Goal: Information Seeking & Learning: Learn about a topic

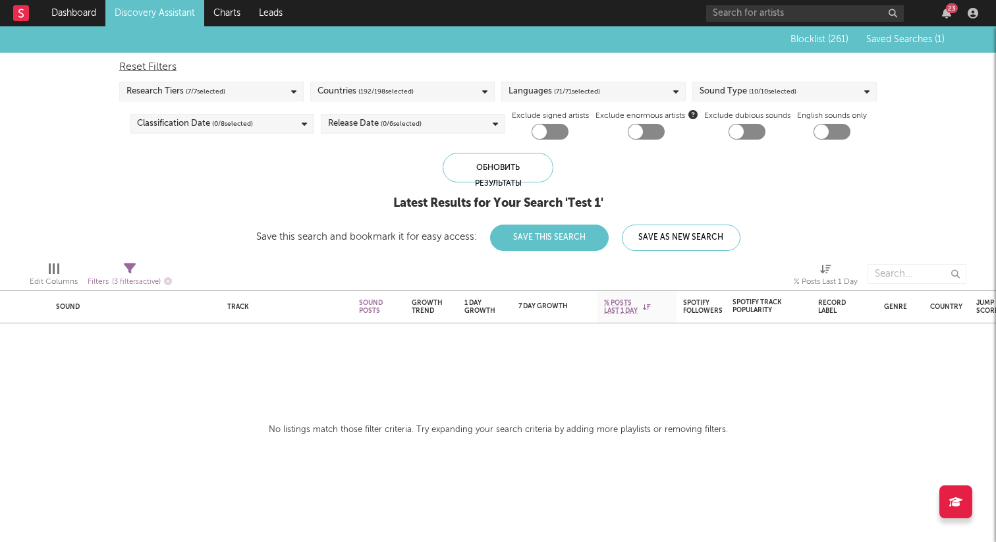
click at [532, 188] on div "Обновить результаты Latest Results for Your Search ' Test 1 ' Save this search …" at bounding box center [498, 202] width 484 height 98
click at [528, 166] on div "Обновить результаты" at bounding box center [498, 168] width 111 height 30
click at [894, 47] on div "Blocklist ( 261 ) Saved Searches ( 1 )" at bounding box center [861, 39] width 168 height 26
click at [894, 38] on span "Saved Searches ( 1 )" at bounding box center [906, 39] width 78 height 9
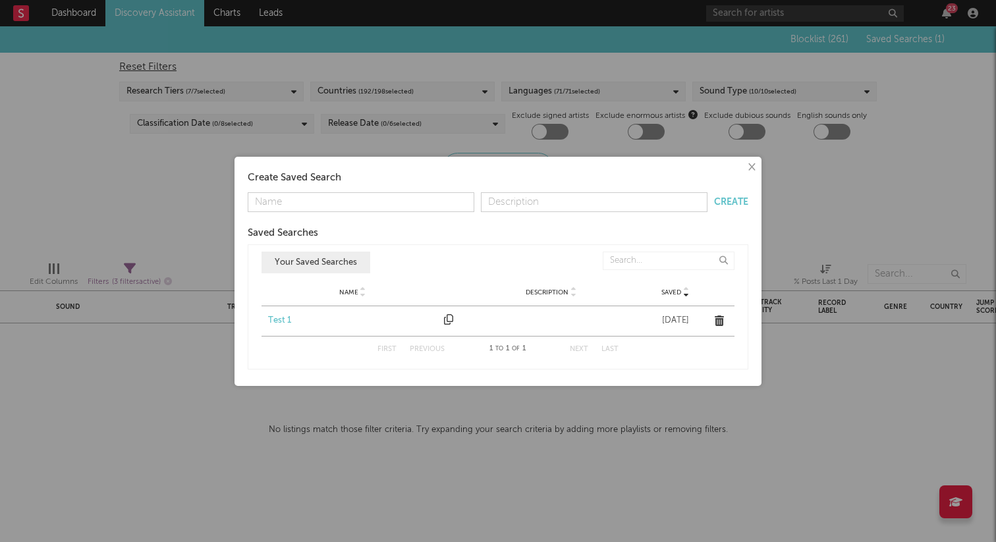
click at [279, 319] on div "Test 1" at bounding box center [352, 320] width 169 height 13
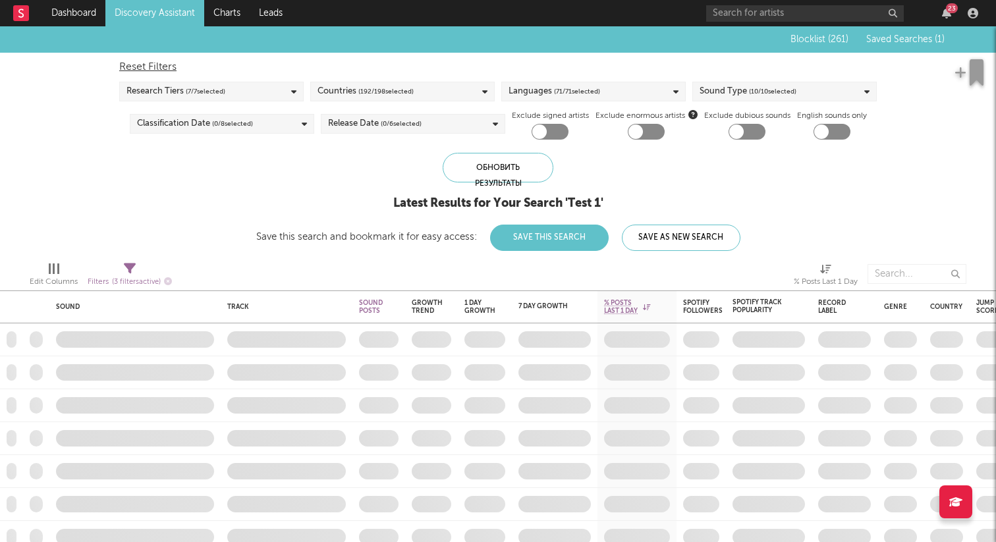
click at [505, 177] on div "Обновить результаты" at bounding box center [498, 168] width 111 height 30
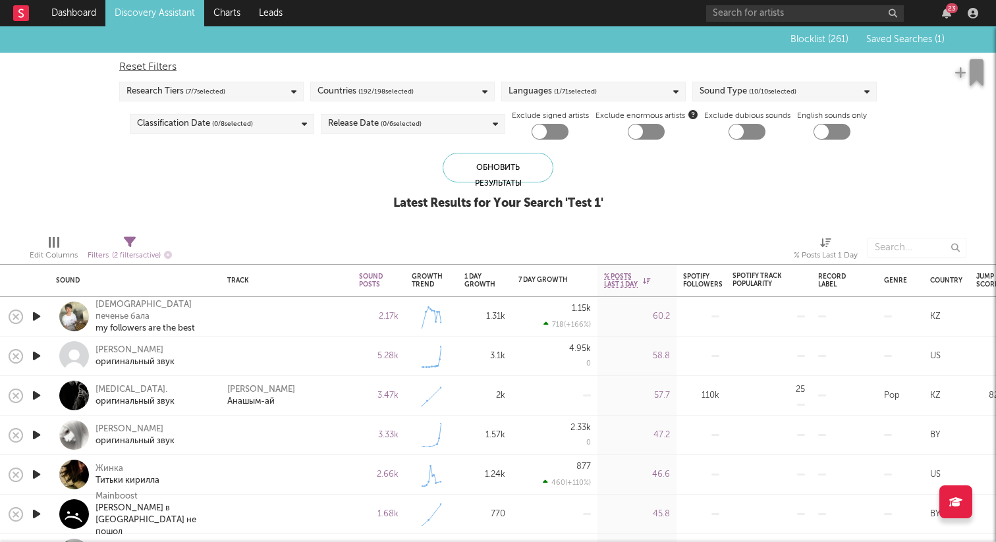
click at [38, 318] on icon "button" at bounding box center [37, 316] width 14 height 16
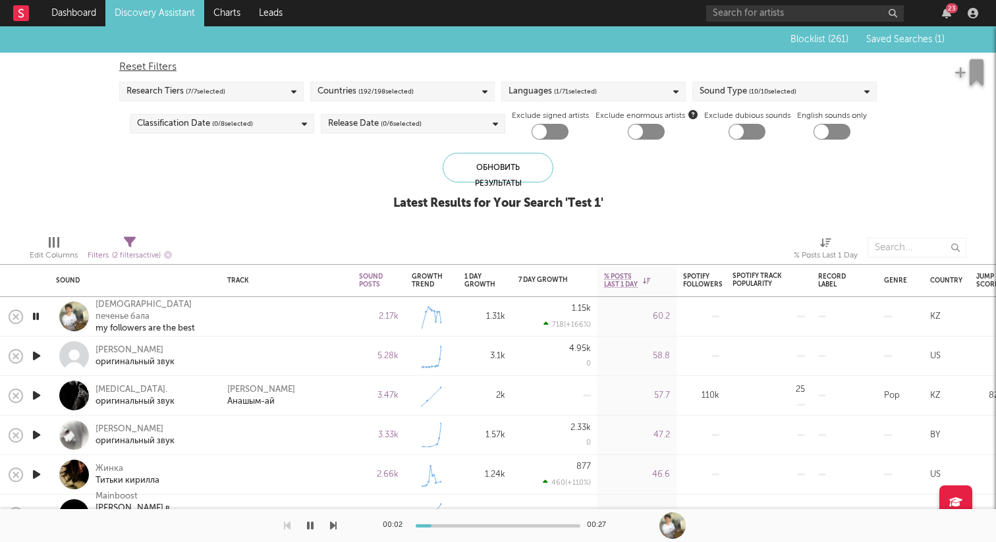
click at [38, 318] on icon "button" at bounding box center [36, 316] width 13 height 16
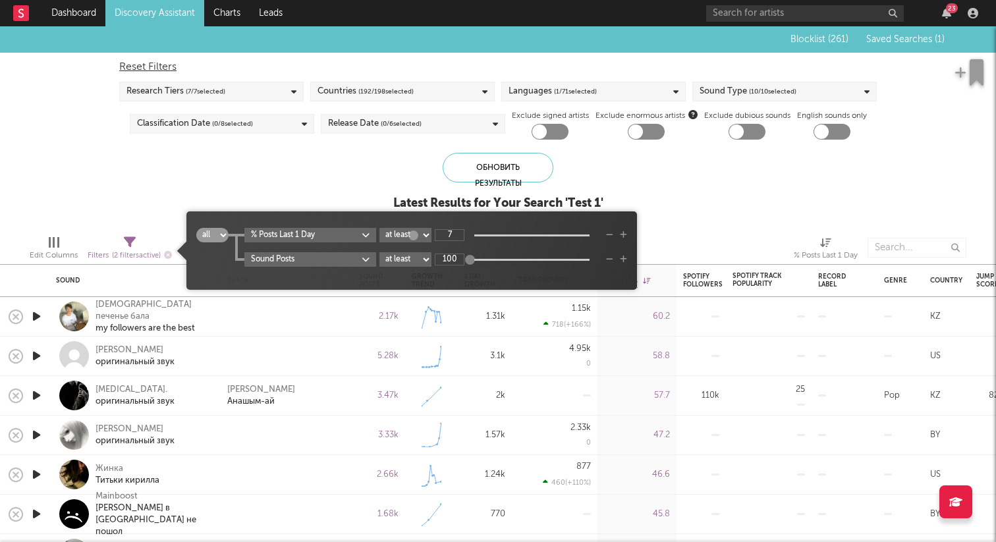
click at [128, 243] on icon at bounding box center [130, 243] width 12 height 12
click at [610, 260] on icon "button" at bounding box center [609, 260] width 7 height 8
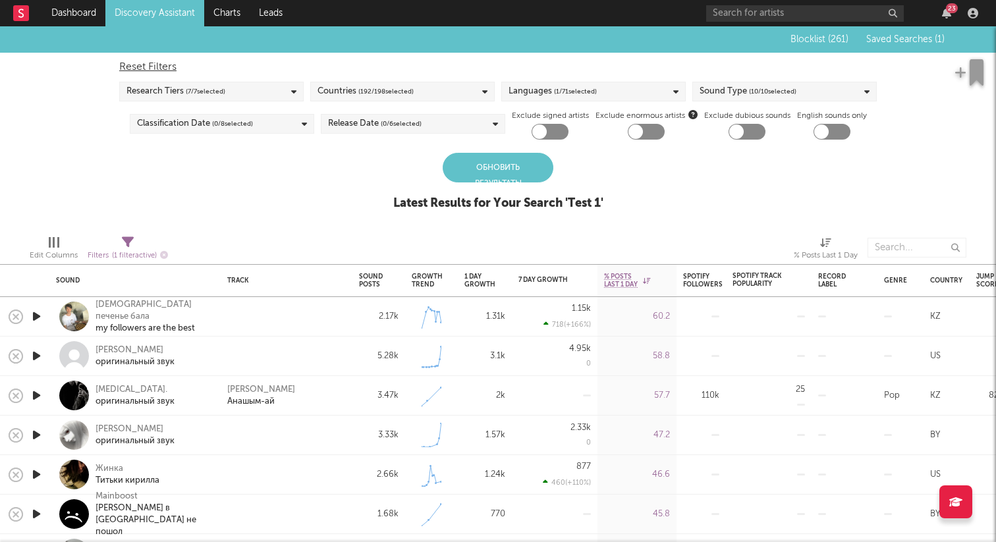
click at [285, 193] on div "Blocklist ( 261 ) Saved Searches ( 1 ) Reset Filters Research Tiers ( 7 / 7 sel…" at bounding box center [498, 125] width 996 height 198
click at [517, 165] on div "Обновить результаты" at bounding box center [498, 168] width 111 height 30
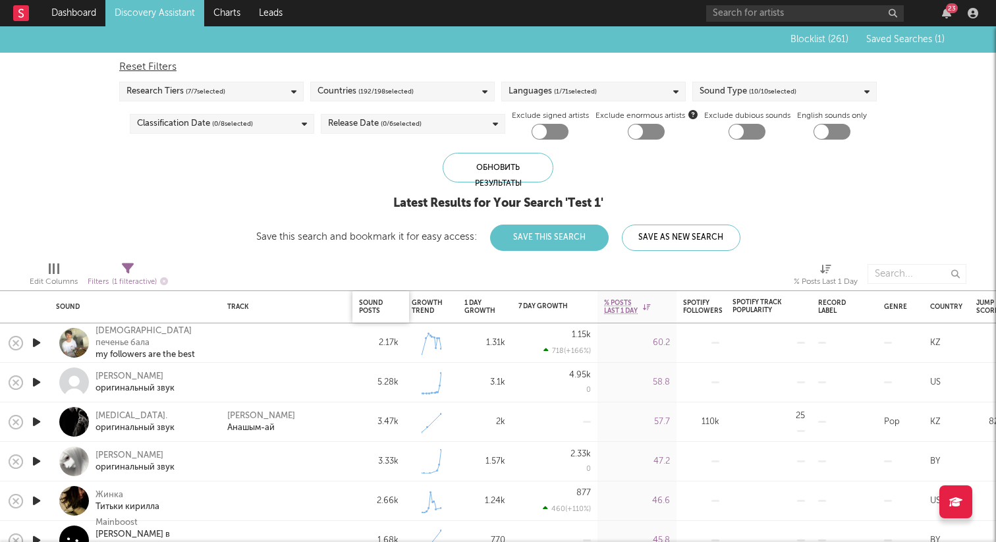
click at [358, 294] on div "Sound Posts" at bounding box center [381, 307] width 57 height 32
click at [393, 306] on icon "button" at bounding box center [396, 307] width 7 height 7
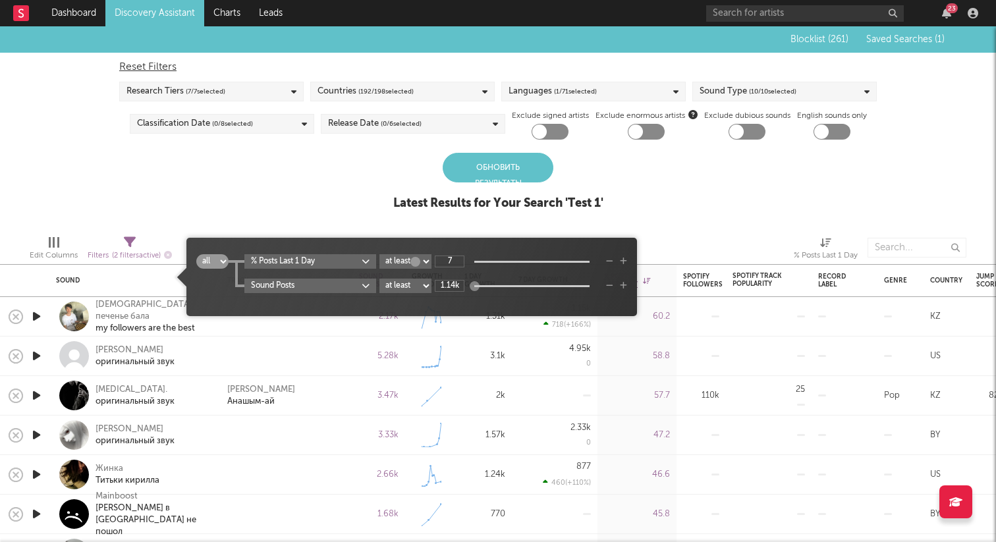
click at [401, 289] on select "at least at most between" at bounding box center [406, 286] width 52 height 14
click at [380, 279] on select "at least at most between" at bounding box center [406, 286] width 52 height 14
select select "max"
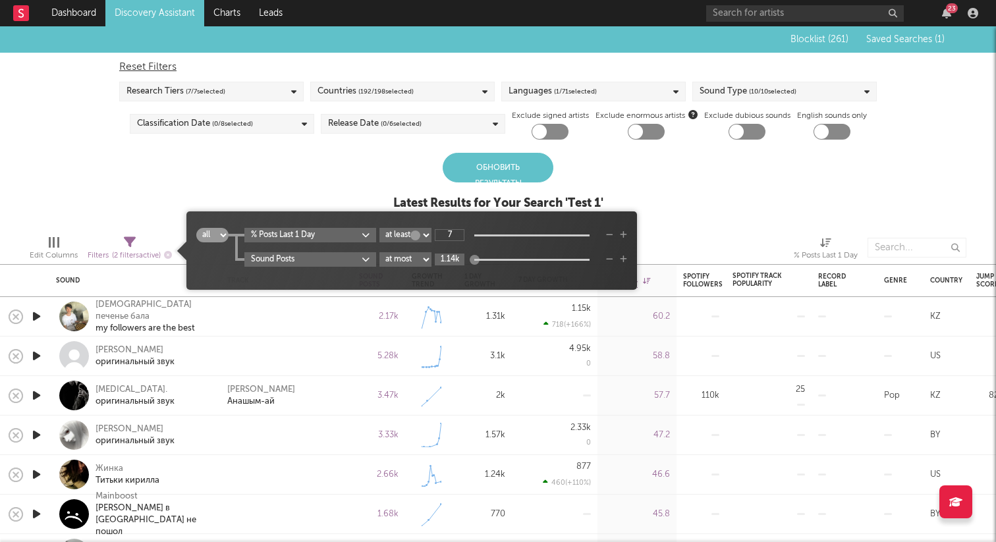
click at [449, 260] on input "1.14k" at bounding box center [450, 260] width 30 height 12
click at [455, 258] on input "1.14k" at bounding box center [450, 260] width 30 height 12
type input "1.14k"
click at [680, 205] on div "Blocklist ( 261 ) Saved Searches ( 1 ) Reset Filters Research Tiers ( 7 / 7 sel…" at bounding box center [498, 125] width 996 height 198
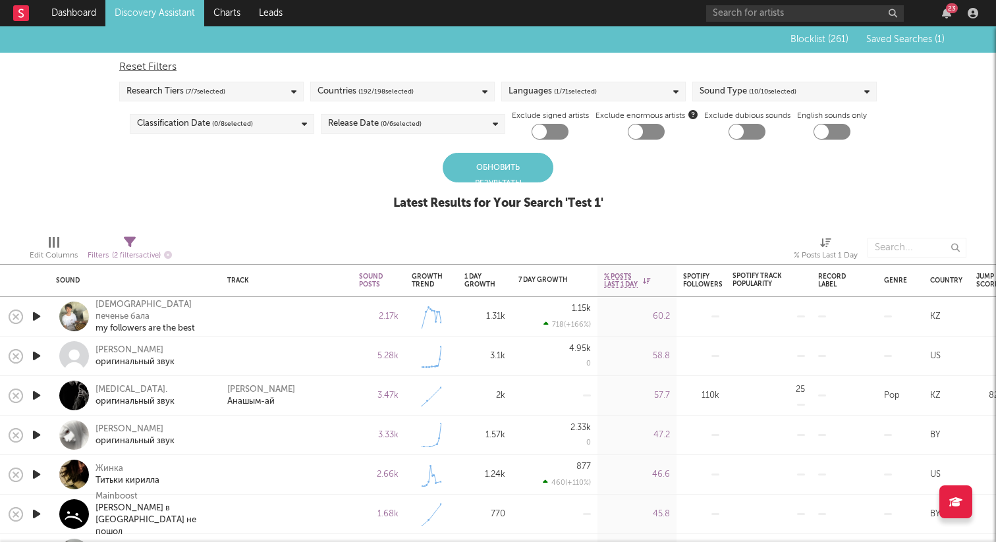
click at [474, 167] on div "Обновить результаты" at bounding box center [498, 168] width 111 height 30
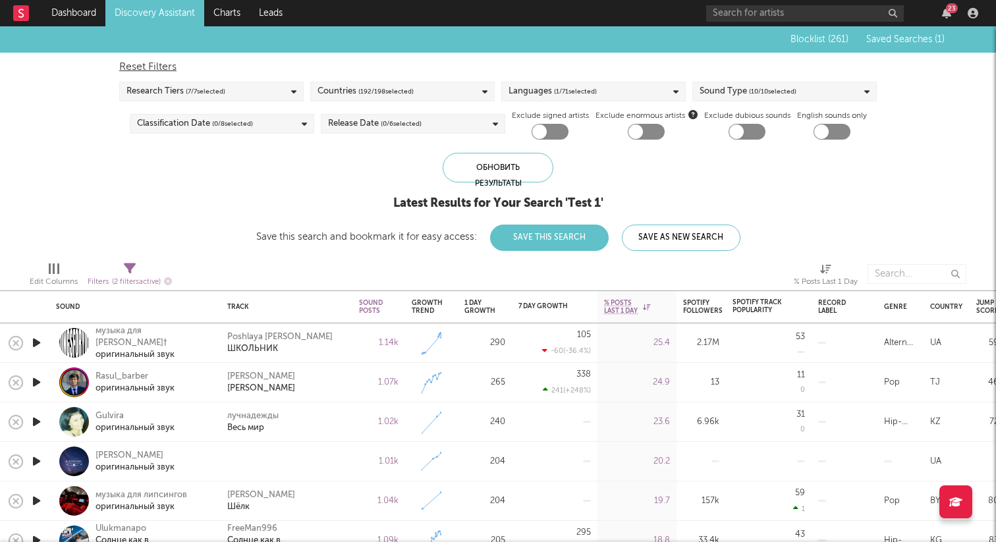
click at [130, 271] on icon at bounding box center [130, 269] width 12 height 12
select select "max"
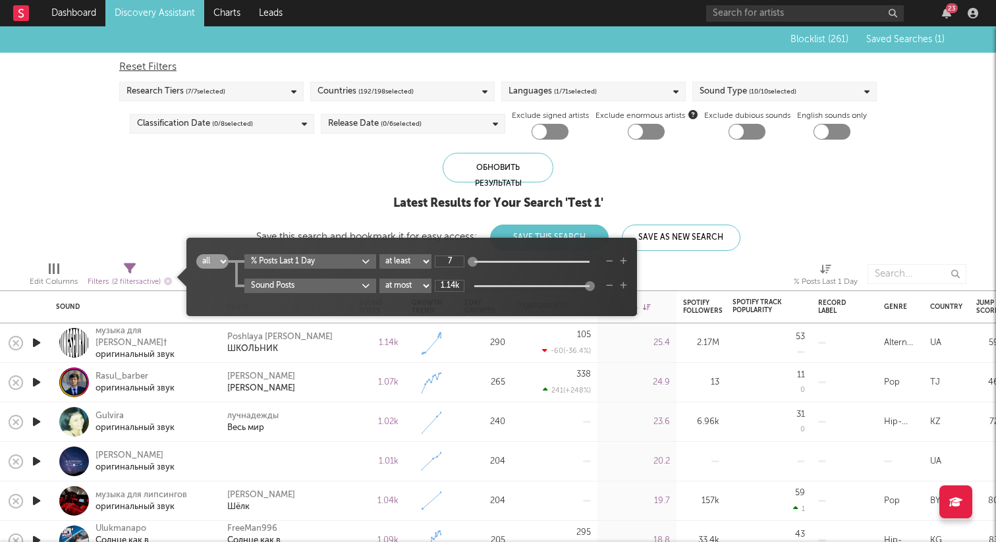
click at [256, 211] on div "Latest Results for Your Search ' Test 1 '" at bounding box center [498, 204] width 484 height 16
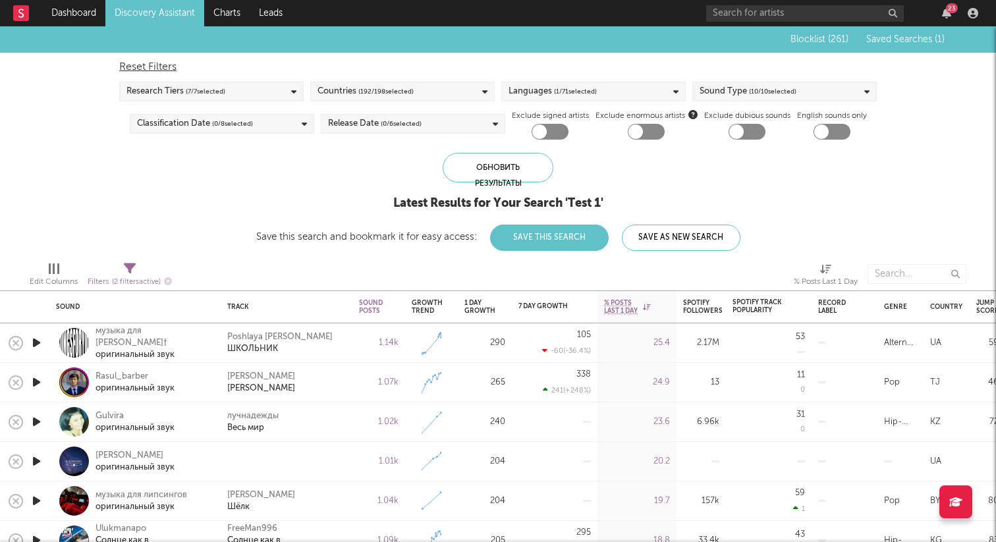
click at [38, 342] on icon "button" at bounding box center [37, 343] width 14 height 16
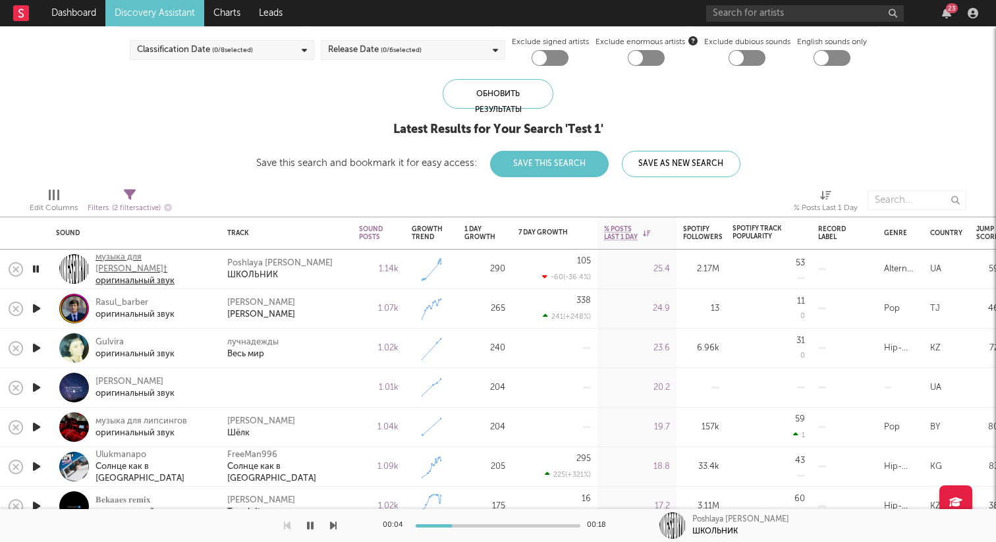
click at [133, 262] on div "музыка для [PERSON_NAME]†" at bounding box center [153, 264] width 115 height 24
click at [157, 265] on div "музыка для [PERSON_NAME]†" at bounding box center [153, 264] width 115 height 24
click at [134, 306] on div "Rasul_barber" at bounding box center [135, 303] width 79 height 12
click at [36, 310] on icon "button" at bounding box center [37, 308] width 14 height 16
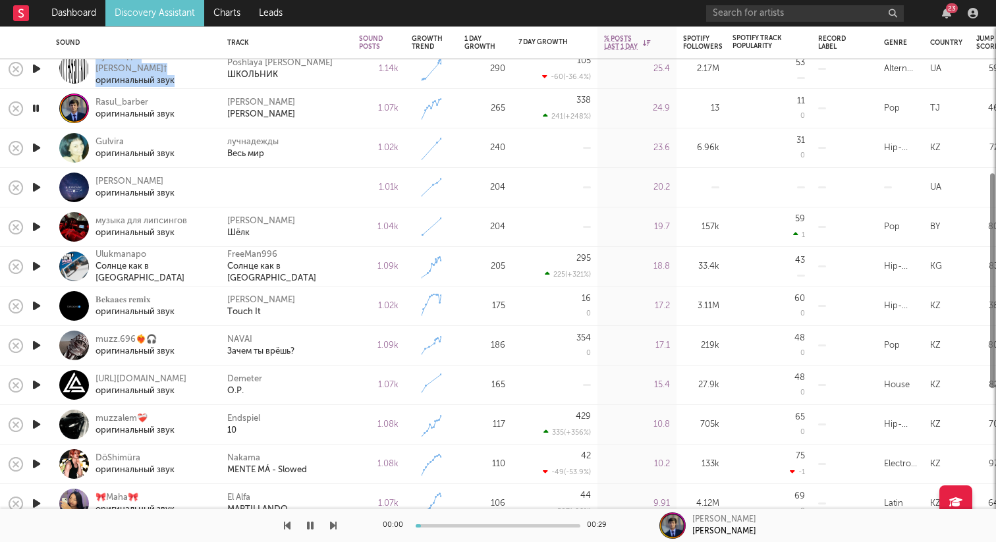
click at [39, 109] on icon "button" at bounding box center [36, 108] width 13 height 16
